Goal: Find specific page/section: Find specific page/section

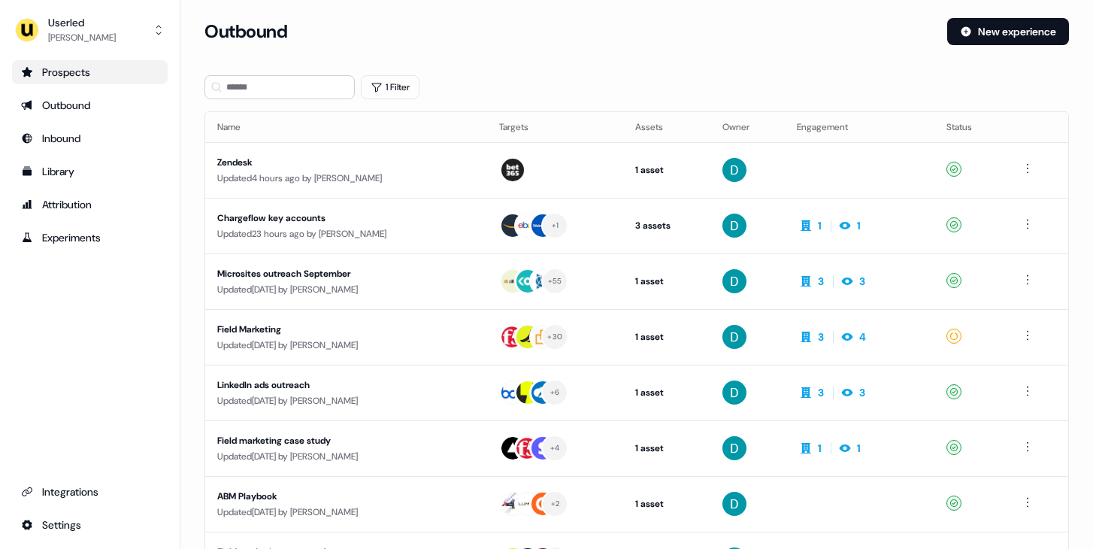
click at [101, 62] on link "Prospects" at bounding box center [90, 72] width 156 height 24
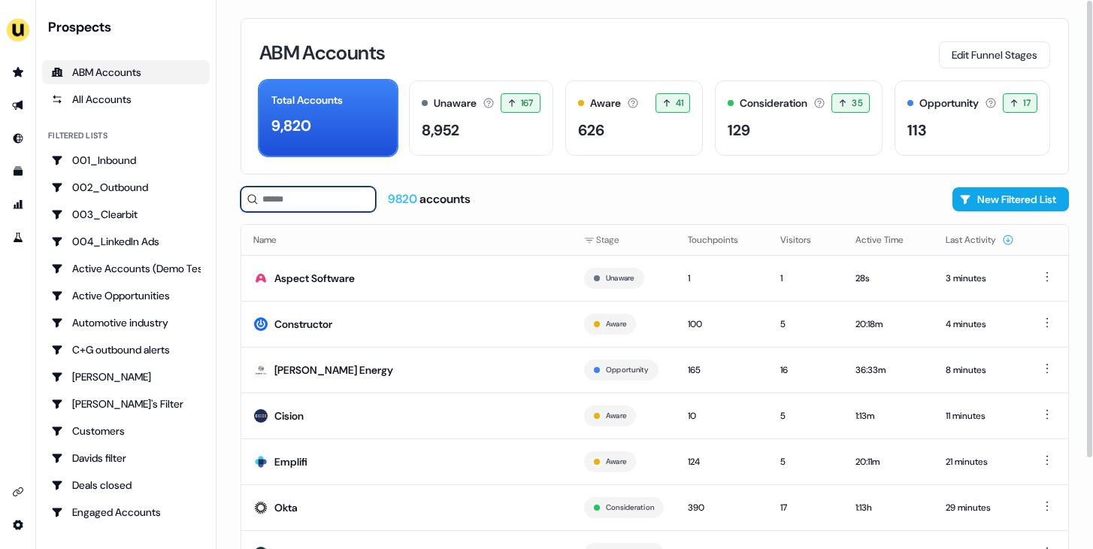
click at [304, 206] on input at bounding box center [307, 199] width 135 height 26
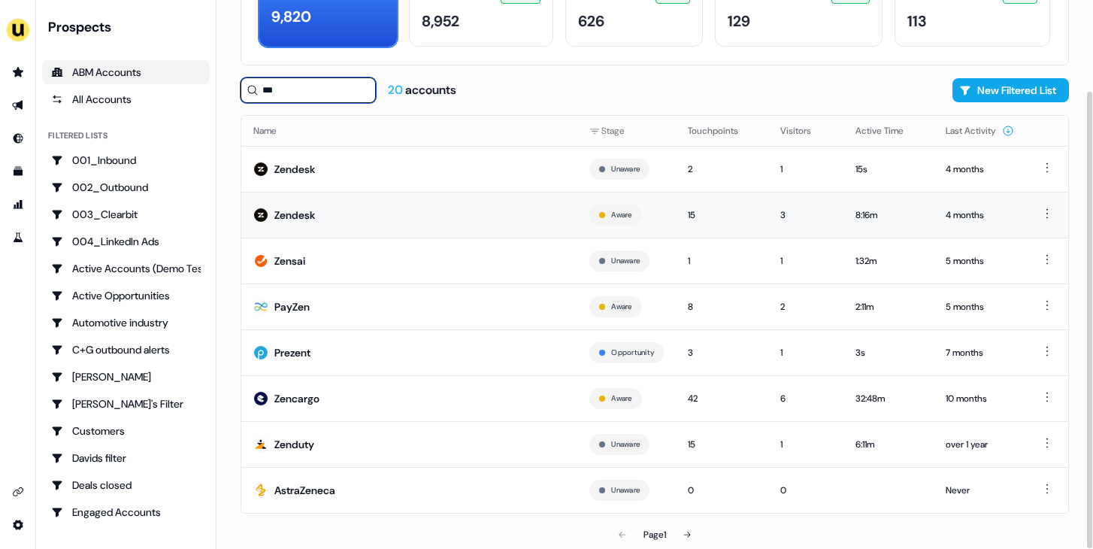
scroll to position [107, 0]
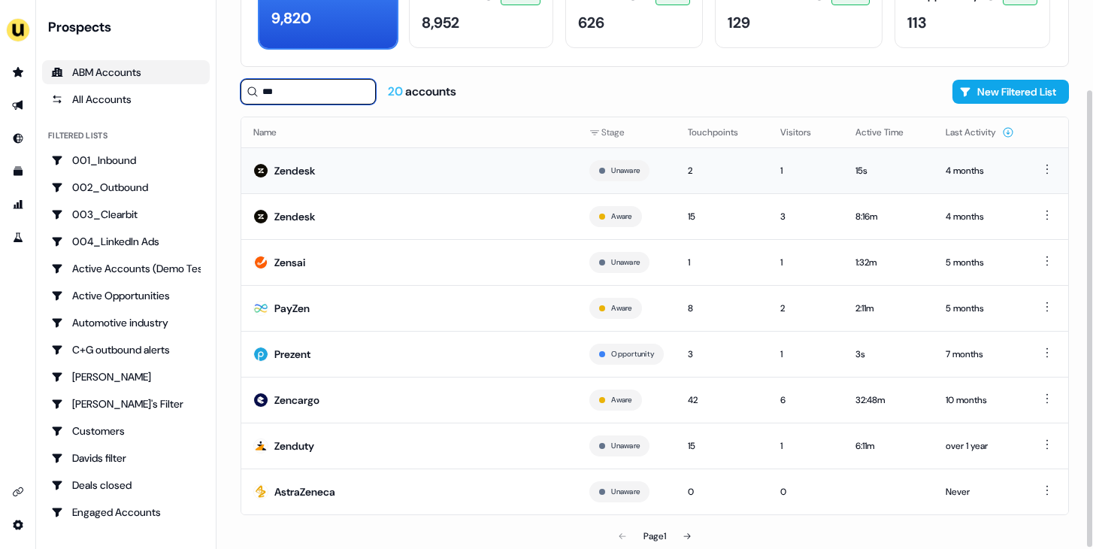
type input "***"
click at [421, 170] on td "Zendesk" at bounding box center [409, 170] width 336 height 46
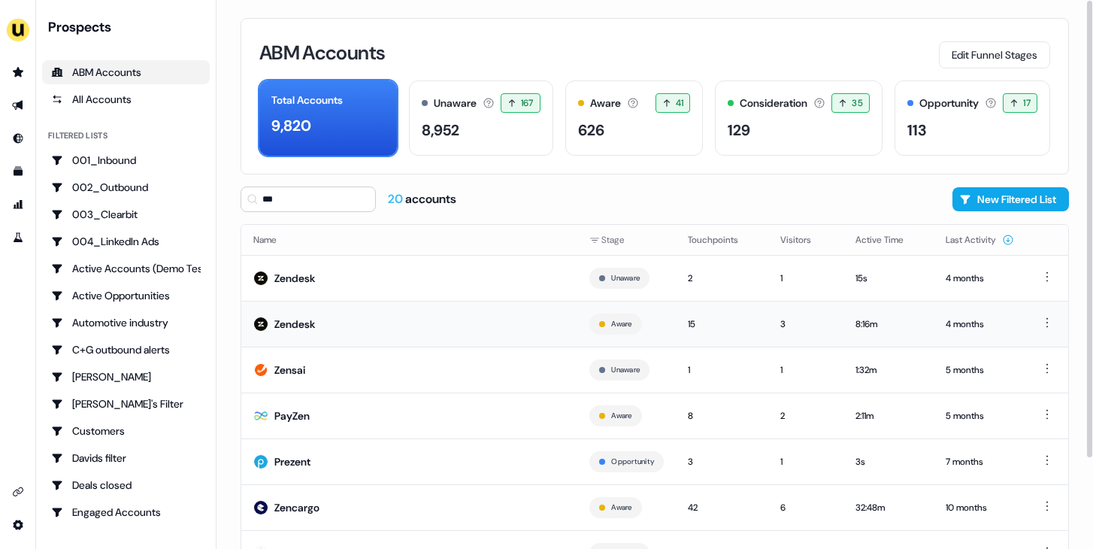
click at [389, 309] on td "Zendesk" at bounding box center [409, 324] width 336 height 46
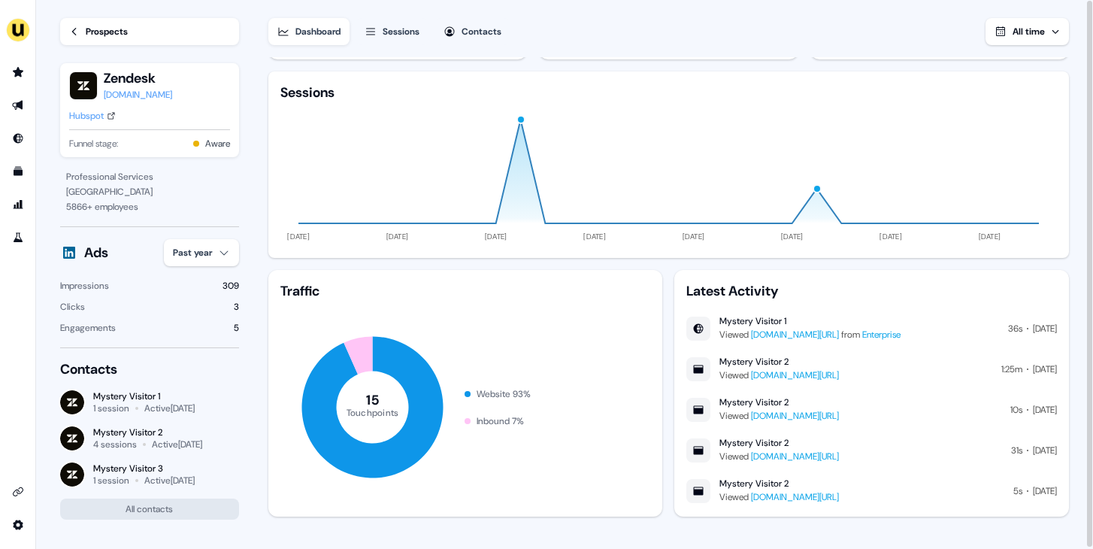
scroll to position [58, 0]
